Goal: Complete application form: Complete application form

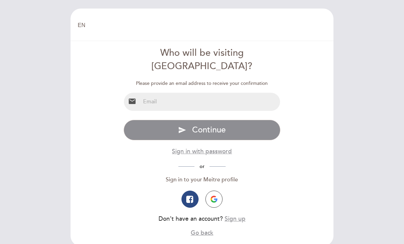
click at [147, 93] on input "email" at bounding box center [211, 102] width 140 height 18
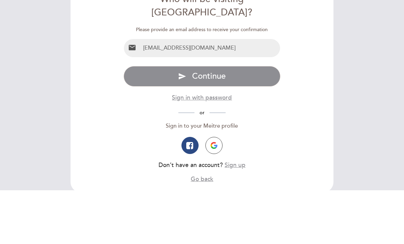
type input "[EMAIL_ADDRESS][DOMAIN_NAME]"
click at [229, 120] on button "send Continue" at bounding box center [202, 130] width 157 height 21
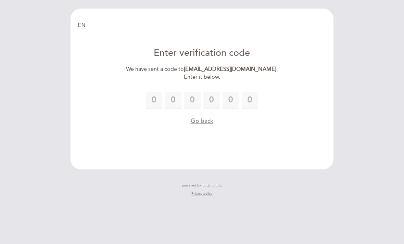
click at [158, 100] on input "text" at bounding box center [154, 100] width 16 height 16
type input "8"
type input "2"
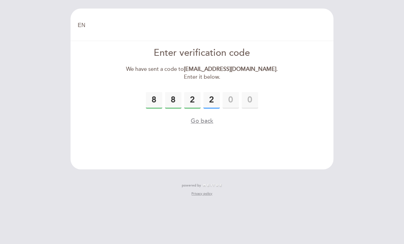
type input "2"
type input "3"
type input "8"
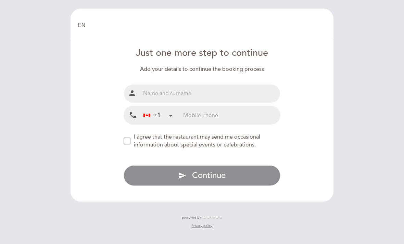
click at [144, 85] on input "text" at bounding box center [211, 94] width 140 height 18
type input "[PERSON_NAME]"
click at [181, 106] on div "+1 [GEOGRAPHIC_DATA] +1 [GEOGRAPHIC_DATA] +54 [GEOGRAPHIC_DATA] ([GEOGRAPHIC_DA…" at bounding box center [162, 115] width 43 height 18
click at [188, 106] on input "tel" at bounding box center [231, 115] width 97 height 18
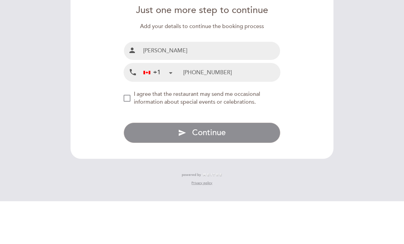
type input "[PHONE_NUMBER]"
click at [124, 138] on div "NEW_MODAL_AGREE_RESTAURANT_SEND_OCCASIONAL_INFO" at bounding box center [127, 141] width 7 height 7
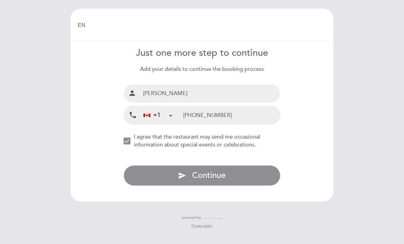
click at [127, 138] on div "NEW_MODAL_AGREE_RESTAURANT_SEND_OCCASIONAL_INFO" at bounding box center [127, 141] width 7 height 7
click at [187, 166] on button "send Continue" at bounding box center [202, 176] width 157 height 21
